Goal: Information Seeking & Learning: Find specific page/section

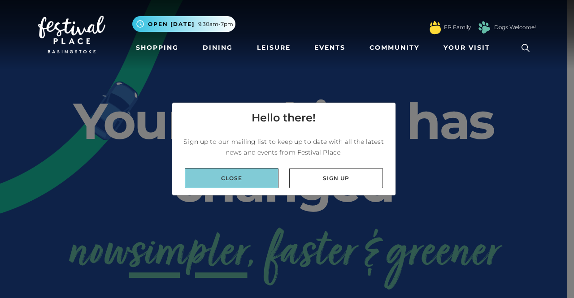
click at [224, 175] on link "Close" at bounding box center [232, 178] width 94 height 20
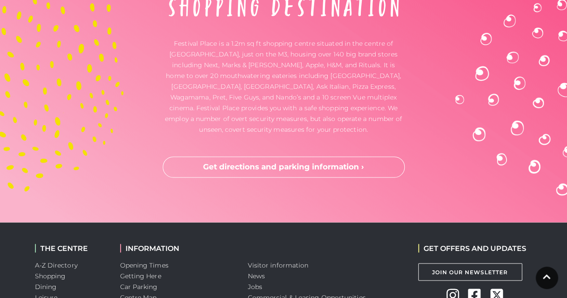
scroll to position [2466, 0]
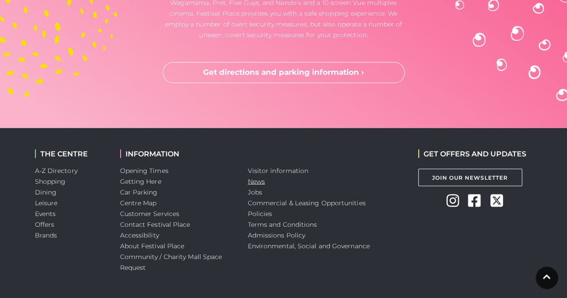
click at [260, 177] on link "News" at bounding box center [256, 181] width 17 height 8
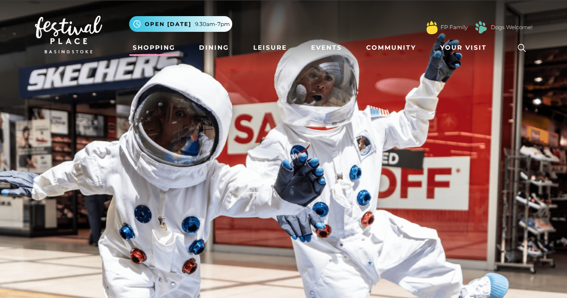
click at [165, 43] on link "Shopping" at bounding box center [154, 47] width 50 height 17
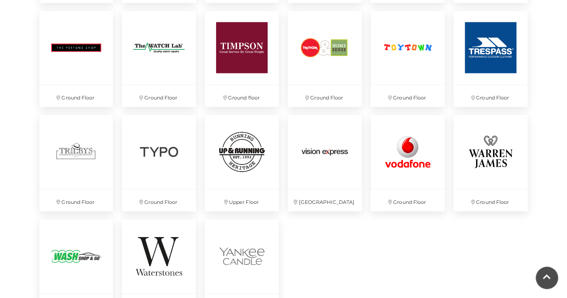
scroll to position [2594, 0]
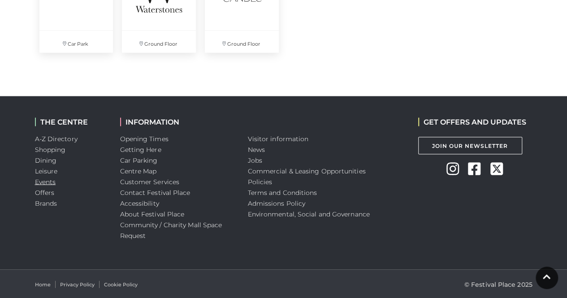
click at [48, 178] on link "Events" at bounding box center [45, 182] width 21 height 8
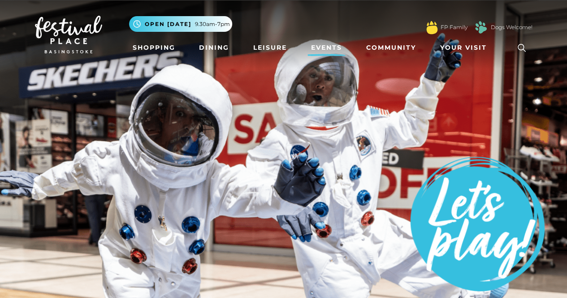
click at [524, 45] on icon at bounding box center [521, 47] width 13 height 13
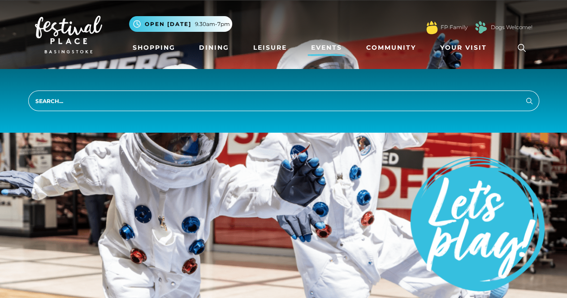
click at [368, 98] on input "search" at bounding box center [283, 101] width 511 height 21
type input "fashion"
click at [524, 95] on button "Search" at bounding box center [529, 100] width 11 height 11
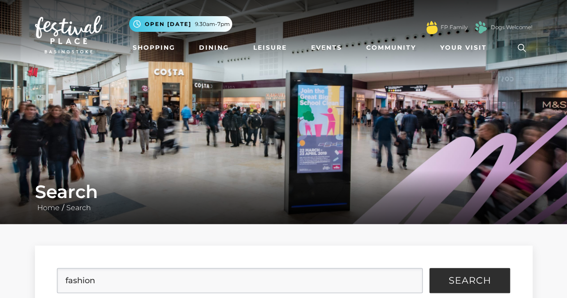
click at [525, 49] on icon at bounding box center [521, 47] width 13 height 13
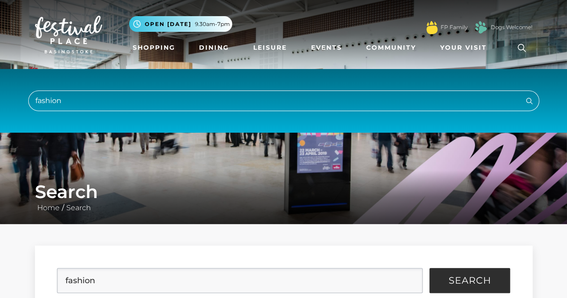
click at [361, 105] on input "fashion" at bounding box center [283, 101] width 511 height 21
type input "f"
type input "summer edit"
click at [524, 95] on button "Search" at bounding box center [529, 100] width 11 height 11
click at [530, 98] on icon "submit" at bounding box center [529, 100] width 11 height 11
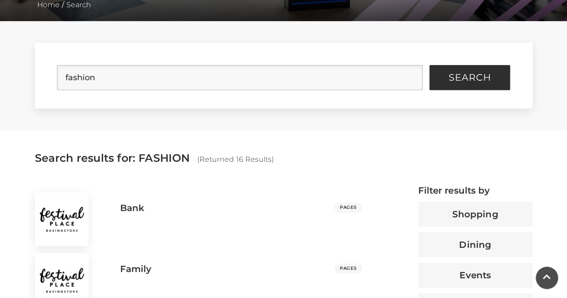
scroll to position [204, 0]
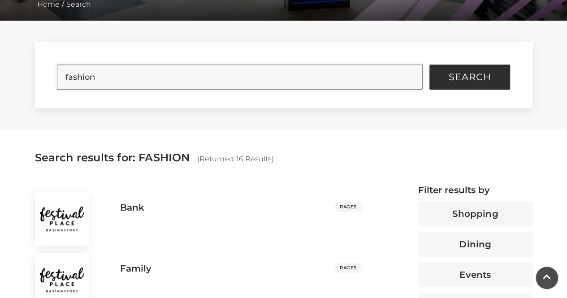
drag, startPoint x: 157, startPoint y: 82, endPoint x: 10, endPoint y: 76, distance: 146.7
click at [10, 76] on div "fashion Search Filter Results Shopping Dining Events Jobs Offers Brands Leisure" at bounding box center [283, 75] width 567 height 109
type input "summer edit"
click at [430, 65] on button "Search" at bounding box center [470, 77] width 81 height 25
click at [455, 91] on form "summer edit Search" at bounding box center [284, 75] width 498 height 66
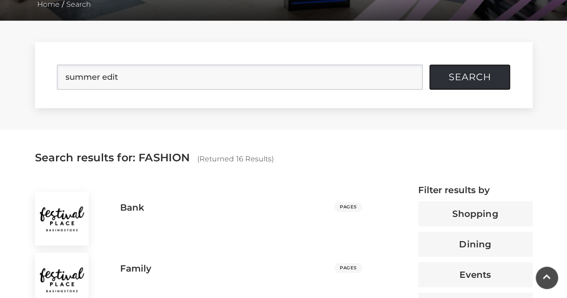
click at [462, 78] on span "Search" at bounding box center [470, 77] width 43 height 9
